Goal: Information Seeking & Learning: Find specific fact

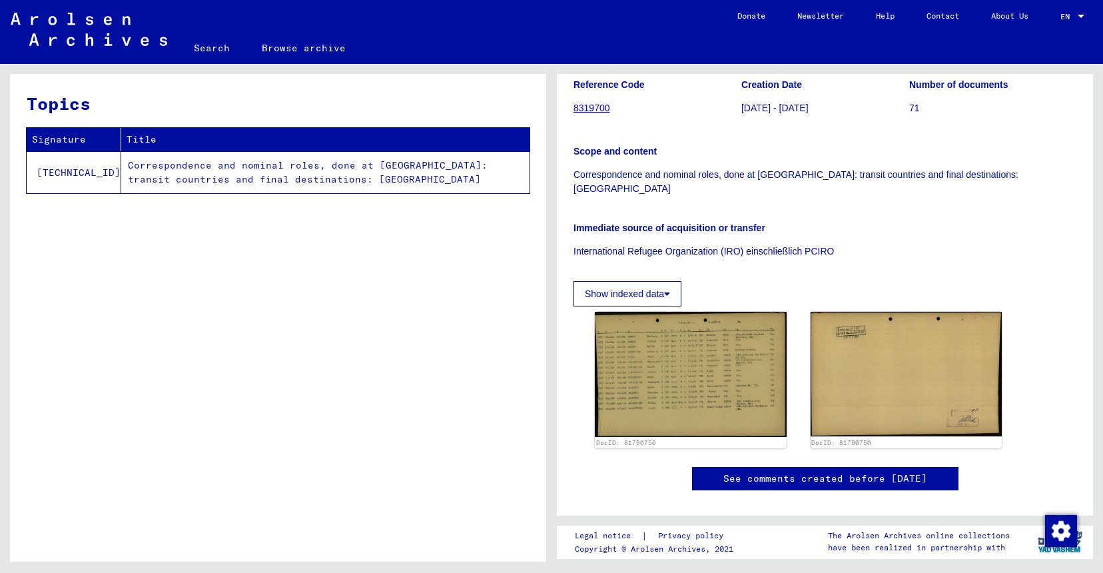
scroll to position [195, 0]
click at [189, 286] on div "Topics Signature Title [TECHNICAL_ID] Correspondence and nominal roles, done at…" at bounding box center [278, 323] width 536 height 498
click at [170, 556] on div "Topics Signature Title [TECHNICAL_ID] Correspondence and nominal roles, done at…" at bounding box center [278, 323] width 536 height 498
click at [434, 412] on div "Topics Signature Title [TECHNICAL_ID] Correspondence and nominal roles, done at…" at bounding box center [278, 323] width 536 height 498
copy body
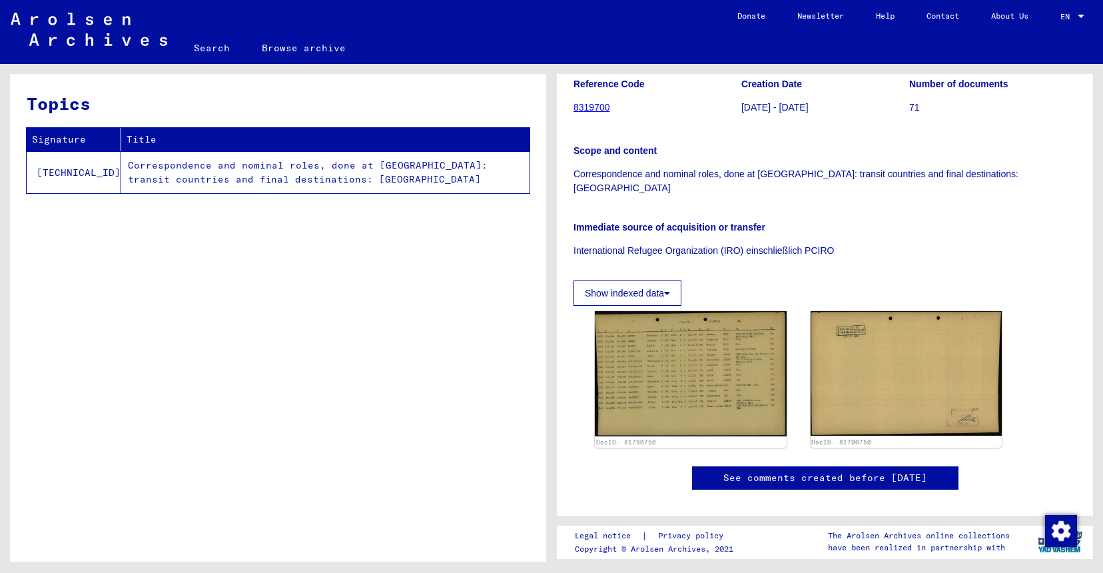
click at [316, 237] on div "Topics Signature Title [TECHNICAL_ID] Correspondence and nominal roles, done at…" at bounding box center [278, 323] width 536 height 498
click at [723, 128] on div "Scope and content Correspondence and nominal roles, done at [GEOGRAPHIC_DATA]: …" at bounding box center [825, 161] width 503 height 67
click at [319, 171] on td "Correspondence and nominal roles, done at [GEOGRAPHIC_DATA]: transit countries …" at bounding box center [325, 172] width 408 height 42
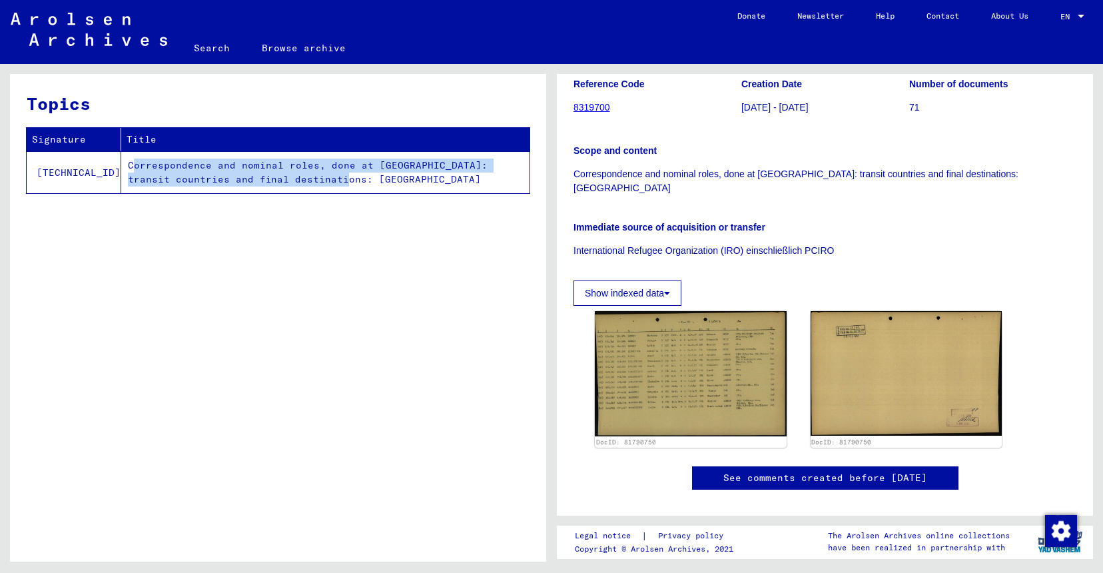
drag, startPoint x: 270, startPoint y: 185, endPoint x: 90, endPoint y: 166, distance: 181.0
click at [121, 166] on td "Correspondence and nominal roles, done at [GEOGRAPHIC_DATA]: transit countries …" at bounding box center [325, 172] width 408 height 42
copy td "Correspondence and nominal roles, done at [GEOGRAPHIC_DATA]: transit countries …"
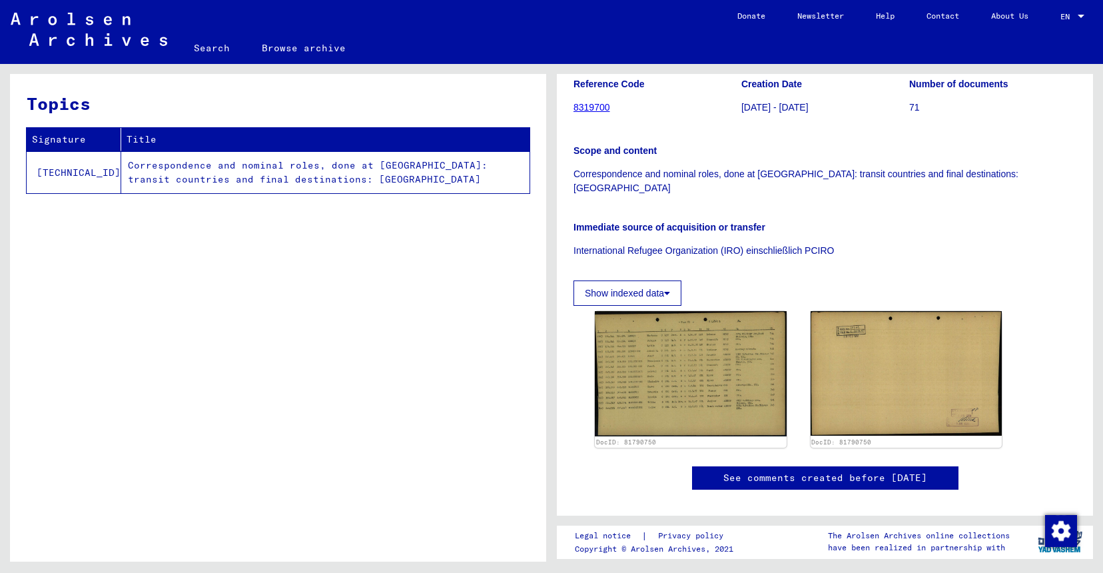
drag, startPoint x: 257, startPoint y: 291, endPoint x: 179, endPoint y: 205, distance: 116.1
click at [251, 281] on div "Topics Signature Title [TECHNICAL_ID] Correspondence and nominal roles, done at…" at bounding box center [278, 323] width 536 height 498
click at [144, 172] on td "Correspondence and nominal roles, done at [GEOGRAPHIC_DATA]: transit countries …" at bounding box center [325, 172] width 408 height 42
click at [189, 335] on div "Topics Signature Title [TECHNICAL_ID] Correspondence and nominal roles, done at…" at bounding box center [278, 323] width 536 height 498
click at [667, 289] on icon at bounding box center [667, 293] width 6 height 9
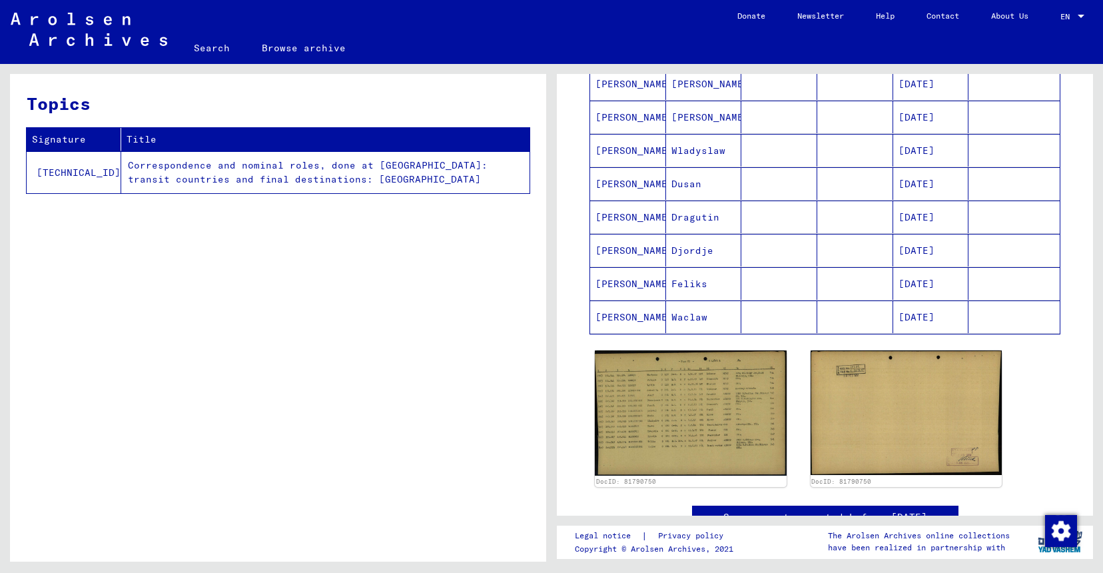
scroll to position [683, 0]
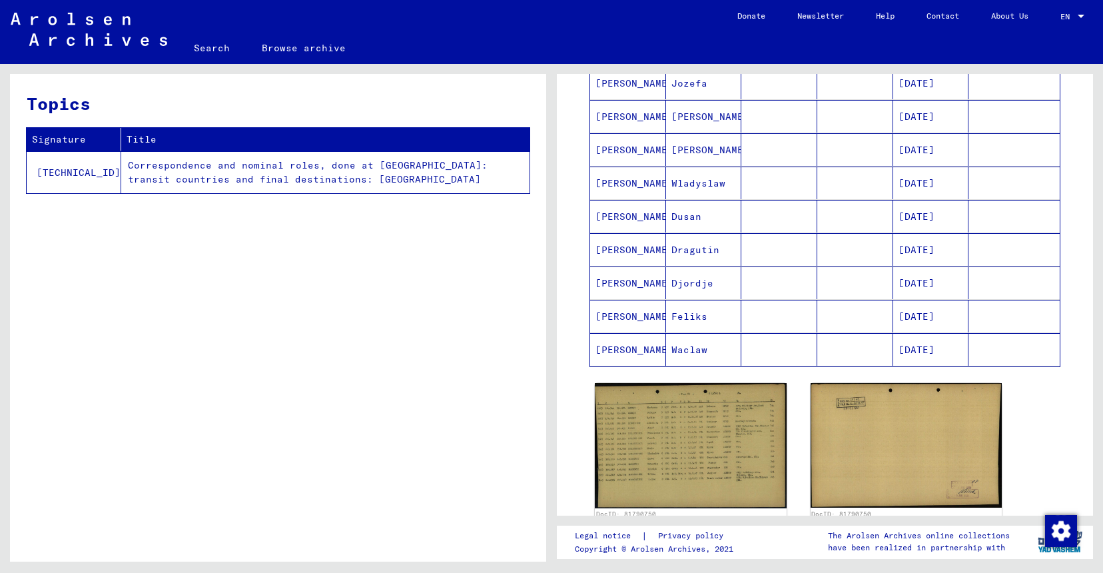
click at [652, 200] on mat-cell "[PERSON_NAME]" at bounding box center [628, 216] width 76 height 33
click at [607, 200] on mat-cell "[PERSON_NAME]" at bounding box center [628, 216] width 76 height 33
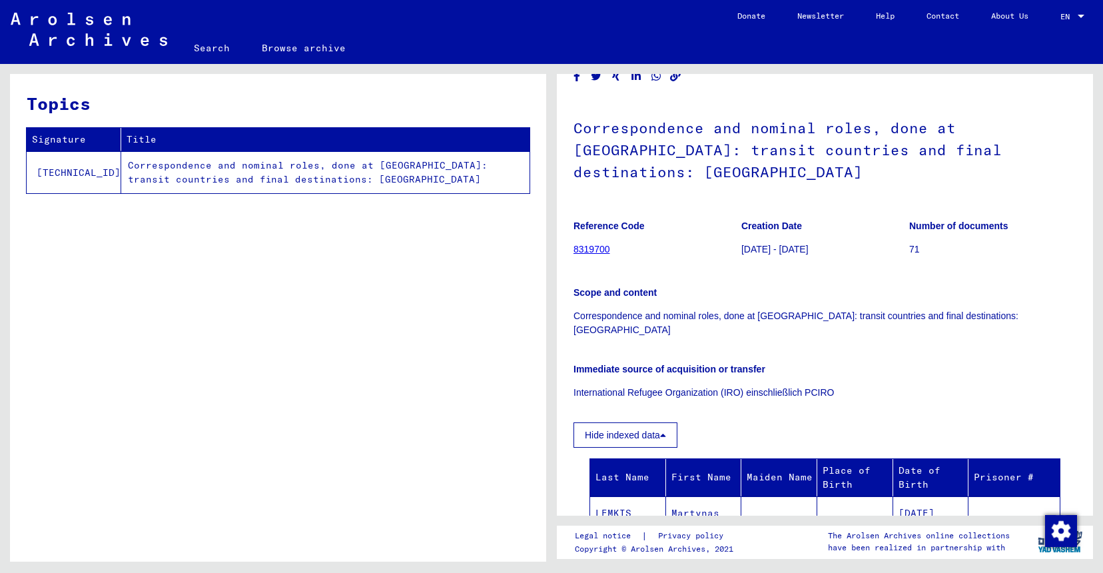
scroll to position [0, 0]
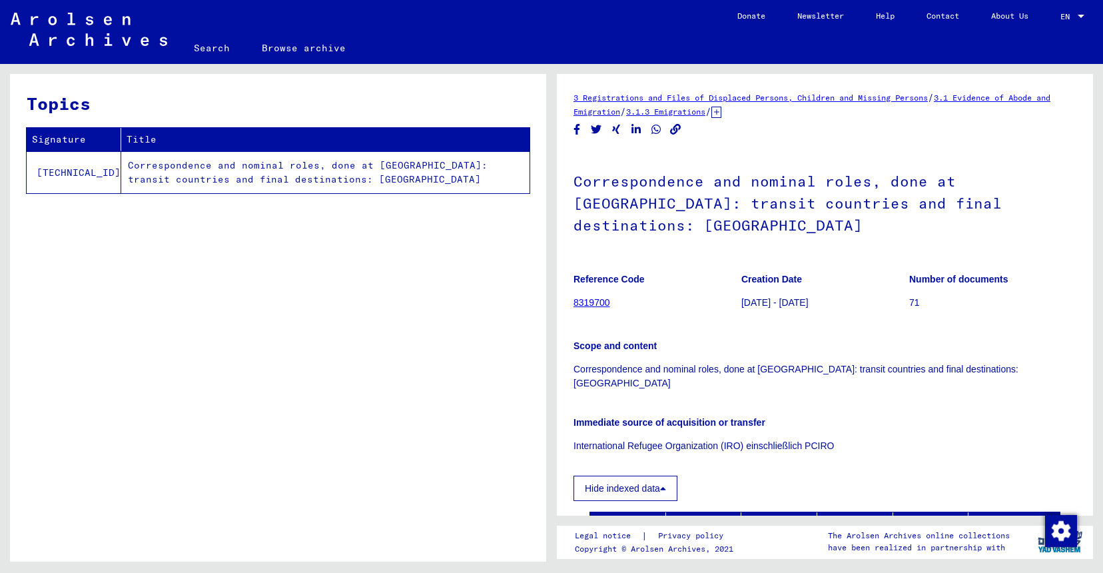
click at [664, 484] on icon at bounding box center [663, 488] width 6 height 9
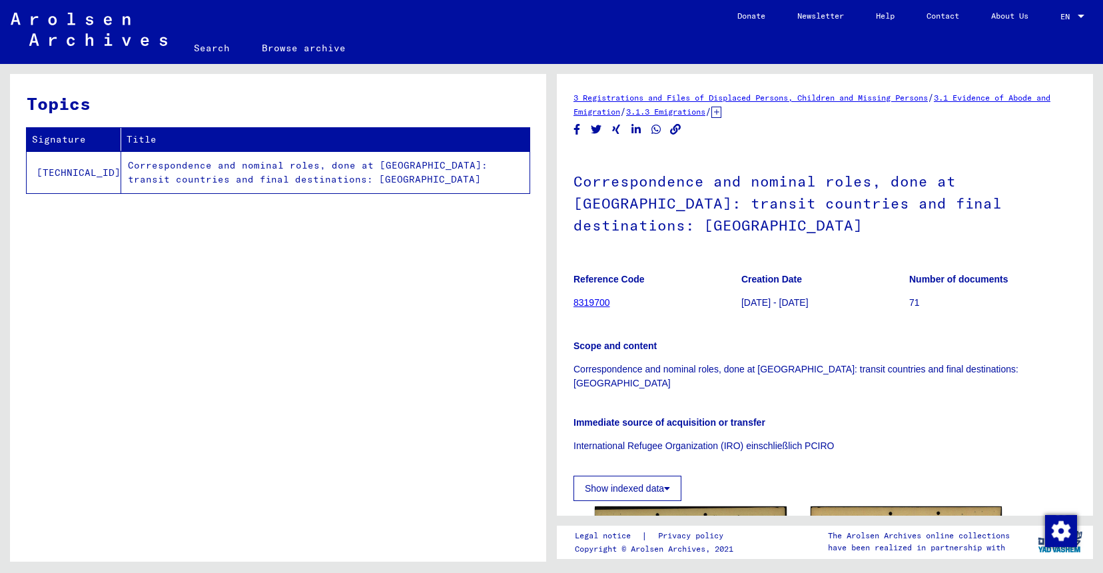
scroll to position [195, 0]
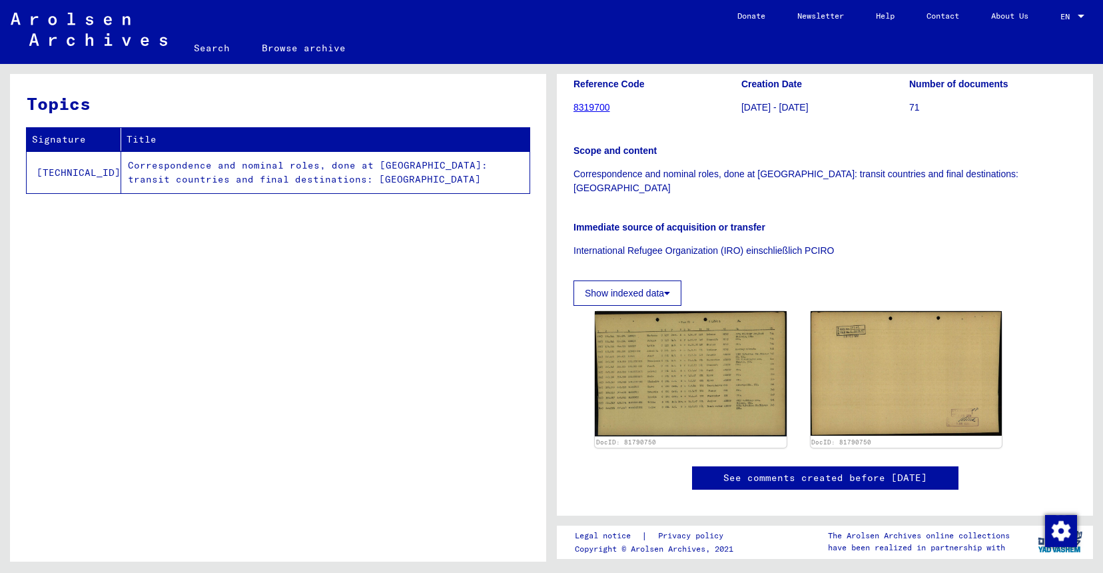
click at [667, 289] on icon at bounding box center [667, 293] width 6 height 9
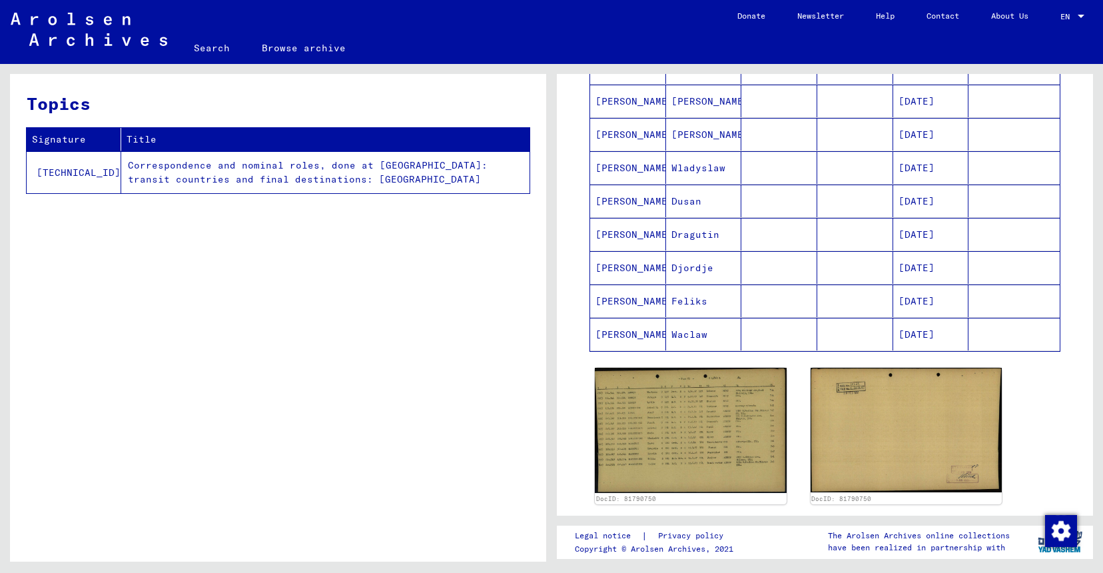
scroll to position [699, 0]
